Goal: Find specific page/section: Find specific page/section

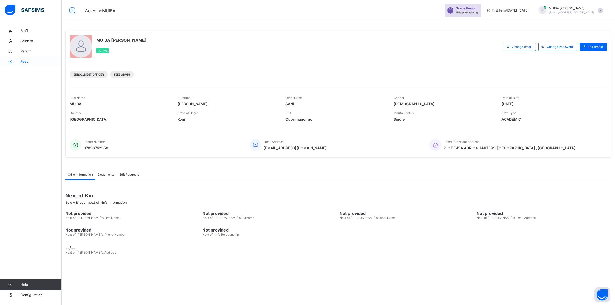
click at [23, 62] on span "Fees" at bounding box center [41, 61] width 41 height 4
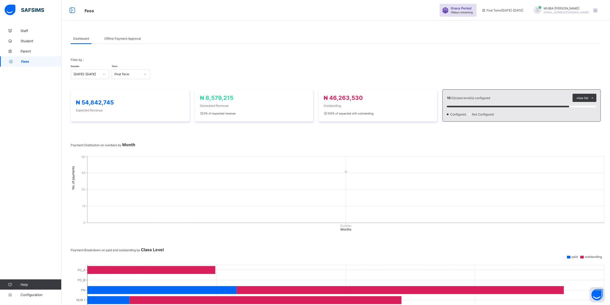
click at [84, 37] on span "Dashboard" at bounding box center [81, 39] width 16 height 4
drag, startPoint x: 120, startPoint y: 40, endPoint x: 122, endPoint y: 43, distance: 2.7
click at [120, 40] on div "Offline Payment Approval" at bounding box center [123, 38] width 42 height 10
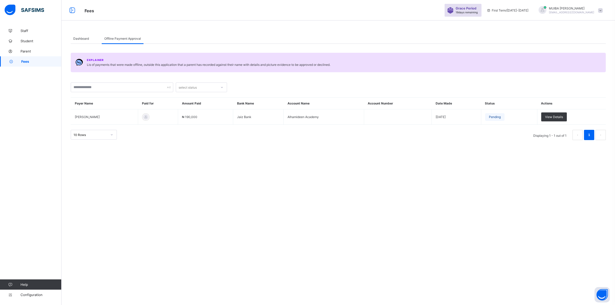
click at [78, 38] on span "Dashboard" at bounding box center [81, 39] width 16 height 4
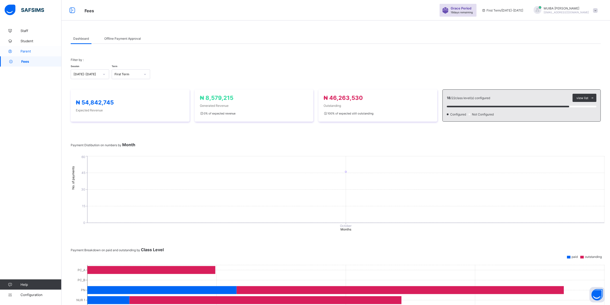
click at [25, 51] on span "Parent" at bounding box center [41, 51] width 41 height 4
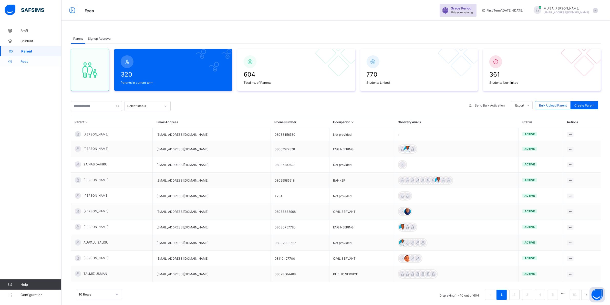
click at [26, 63] on span "Fees" at bounding box center [41, 61] width 41 height 4
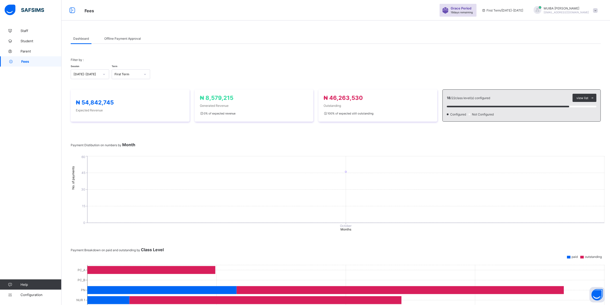
click at [83, 38] on span "Dashboard" at bounding box center [81, 39] width 16 height 4
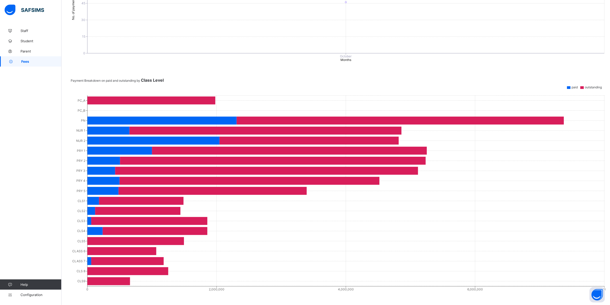
scroll to position [171, 0]
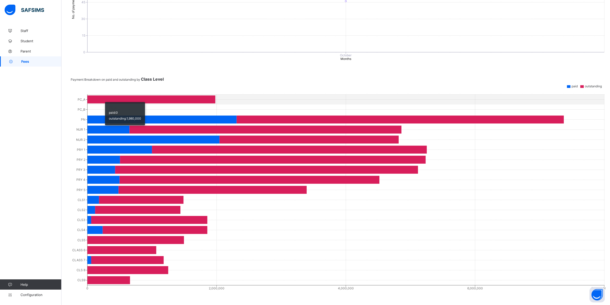
click at [102, 98] on icon at bounding box center [151, 100] width 128 height 8
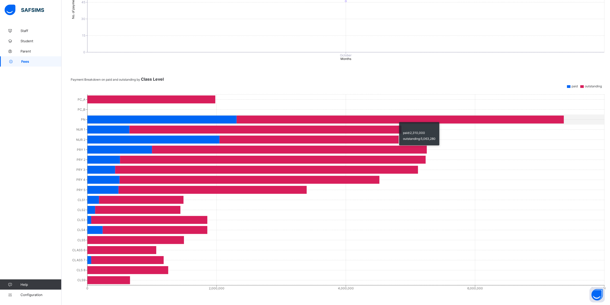
click at [397, 118] on icon at bounding box center [400, 120] width 327 height 8
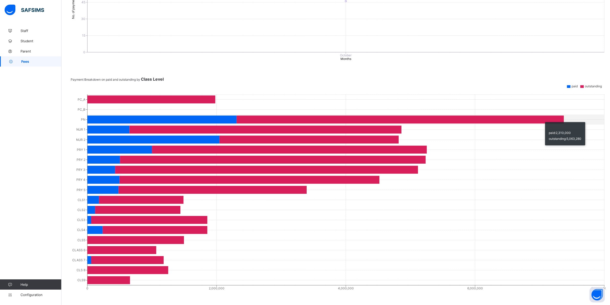
click at [590, 118] on icon "PC_A PC_B PN NUR 1 NUR 2 PRY 1 PRY 2 PRY 3 PRY 4 PRY 5 CLS1 CLS2 CLS3 CLS4 CLS5…" at bounding box center [338, 191] width 535 height 205
click at [24, 52] on span "Parent" at bounding box center [41, 51] width 41 height 4
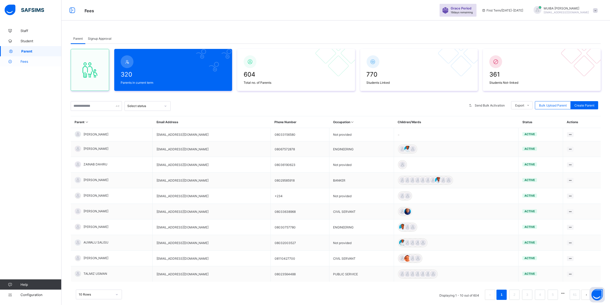
click at [24, 64] on link "Fees" at bounding box center [31, 61] width 62 height 10
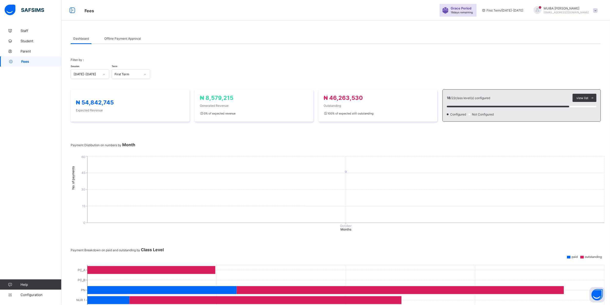
click at [36, 62] on span "Fees" at bounding box center [41, 61] width 40 height 4
